Goal: Check status: Check status

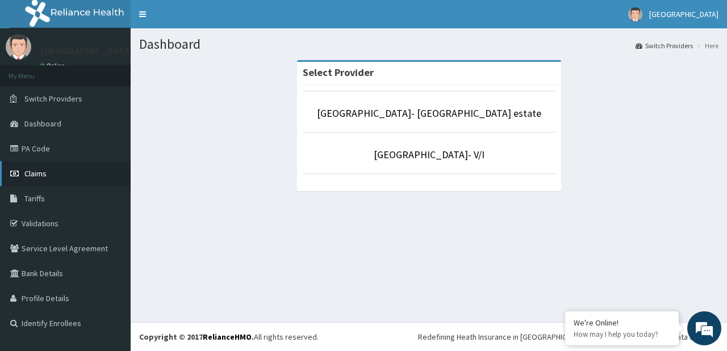
click at [87, 173] on link "Claims" at bounding box center [65, 173] width 131 height 25
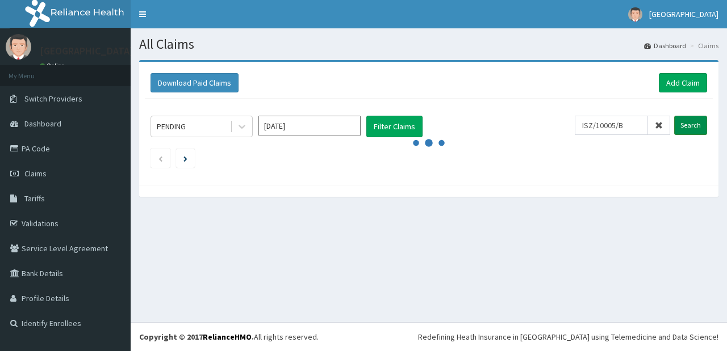
type input "ISZ/10005/B"
click at [697, 123] on input "Search" at bounding box center [690, 125] width 33 height 19
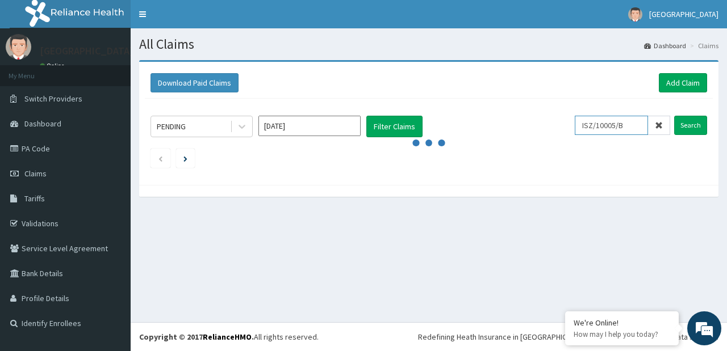
click at [589, 126] on input "ISZ/10005/B" at bounding box center [611, 125] width 73 height 19
click at [686, 125] on input "Search" at bounding box center [690, 125] width 33 height 19
click at [32, 170] on span "Claims" at bounding box center [35, 174] width 22 height 10
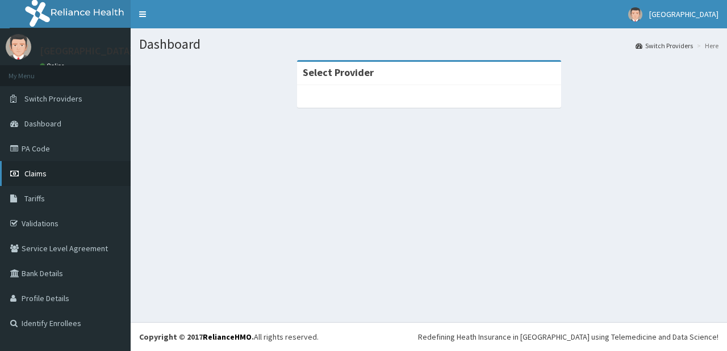
click at [32, 172] on span "Claims" at bounding box center [35, 174] width 22 height 10
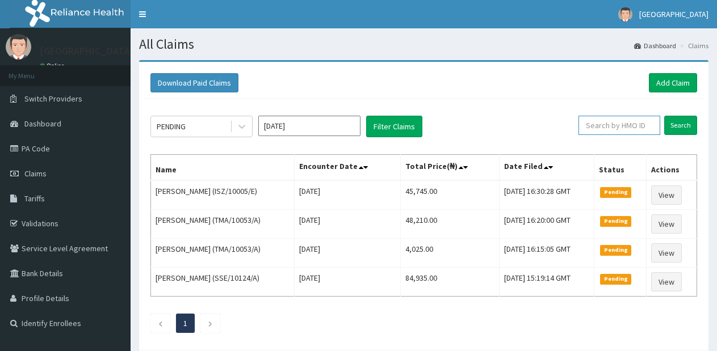
click at [614, 128] on input "text" at bounding box center [619, 125] width 82 height 19
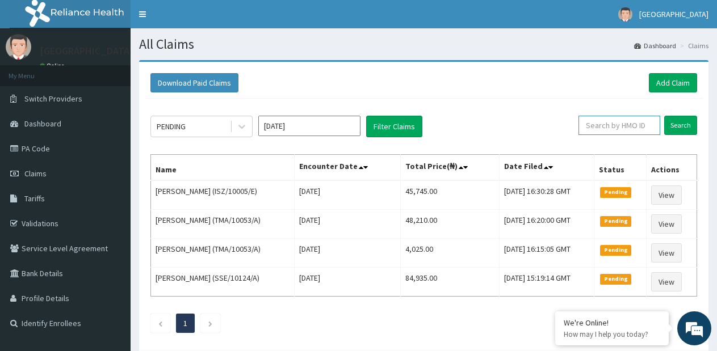
paste input "ISZ/10005/B"
type input "ISZ/10005/B"
click at [673, 127] on input "Search" at bounding box center [680, 125] width 33 height 19
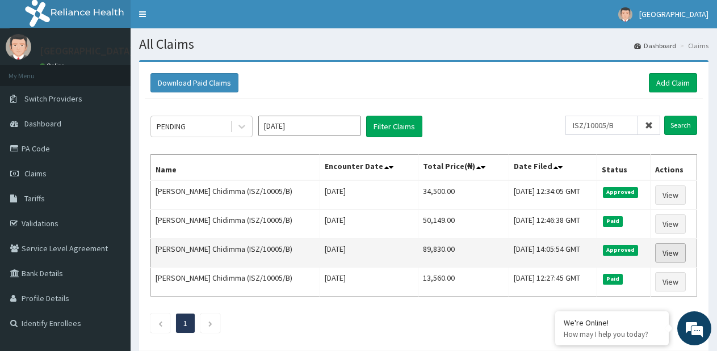
click at [664, 253] on link "View" at bounding box center [670, 253] width 31 height 19
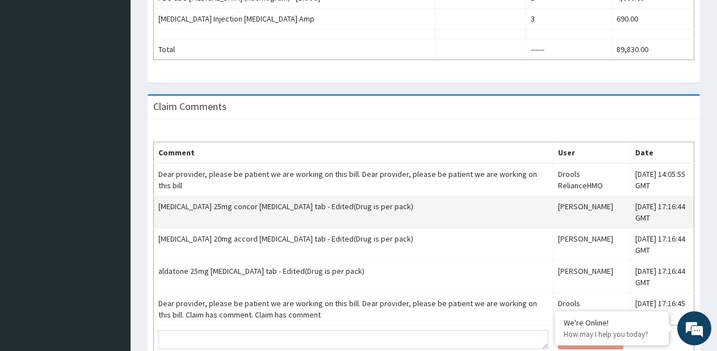
scroll to position [650, 0]
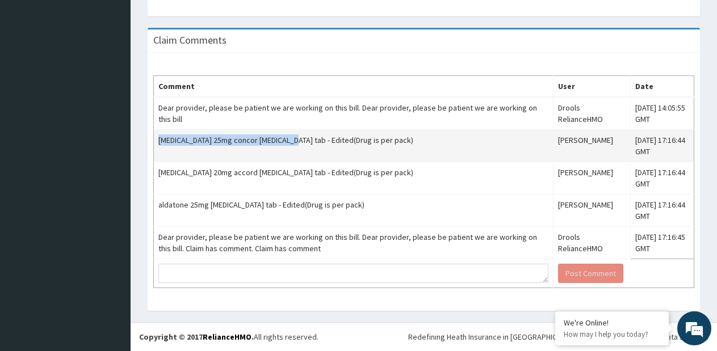
drag, startPoint x: 285, startPoint y: 142, endPoint x: 158, endPoint y: 142, distance: 126.6
click at [158, 142] on td "[MEDICAL_DATA] 25mg concor [MEDICAL_DATA] tab - Edited(Drug is per pack)" at bounding box center [354, 146] width 400 height 32
copy td "[MEDICAL_DATA] 25mg concor [MEDICAL_DATA] tab"
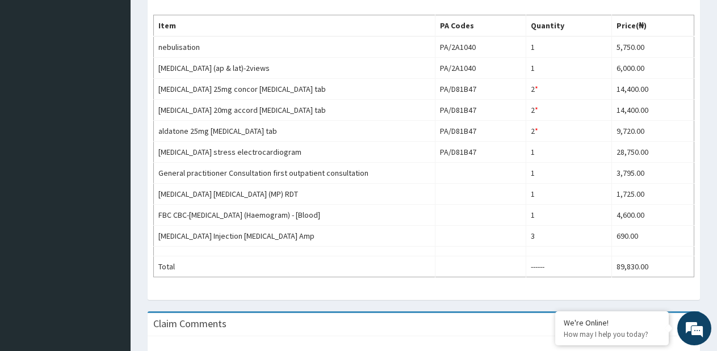
scroll to position [309, 0]
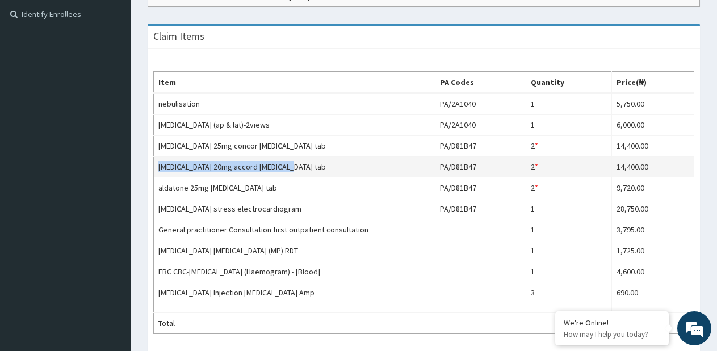
drag, startPoint x: 292, startPoint y: 167, endPoint x: 160, endPoint y: 171, distance: 132.4
click at [160, 171] on td "furosemide 20mg accord frusemide tab" at bounding box center [295, 167] width 282 height 21
copy td "furosemide 20mg accord frusemide tab"
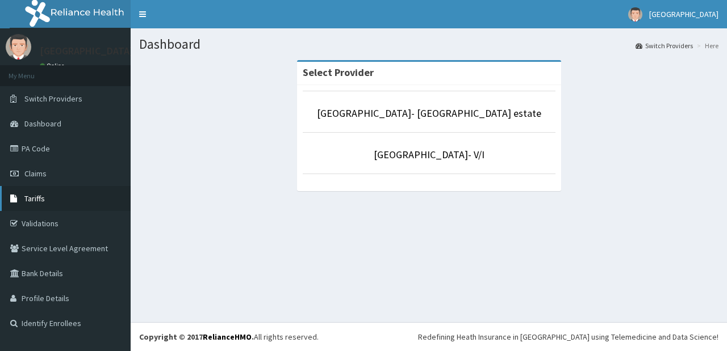
click at [29, 194] on span "Tariffs" at bounding box center [34, 199] width 20 height 10
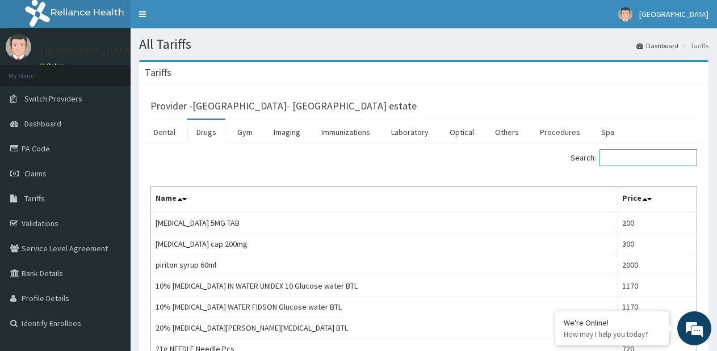
click at [661, 155] on input "Search:" at bounding box center [649, 157] width 98 height 17
paste input "[MEDICAL_DATA] 25mg concor [MEDICAL_DATA] tab"
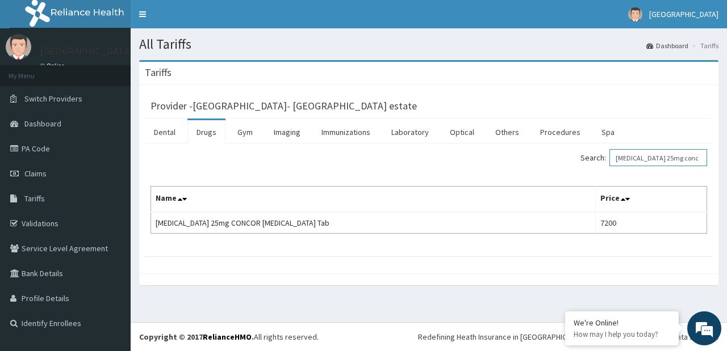
click at [647, 152] on input "[MEDICAL_DATA] 25mg concor [MEDICAL_DATA] tab" at bounding box center [658, 157] width 98 height 17
paste input "[MEDICAL_DATA] 20mg accord [MEDICAL_DATA]"
type input "[MEDICAL_DATA] 20mg accord [MEDICAL_DATA] tab"
